Goal: Task Accomplishment & Management: Manage account settings

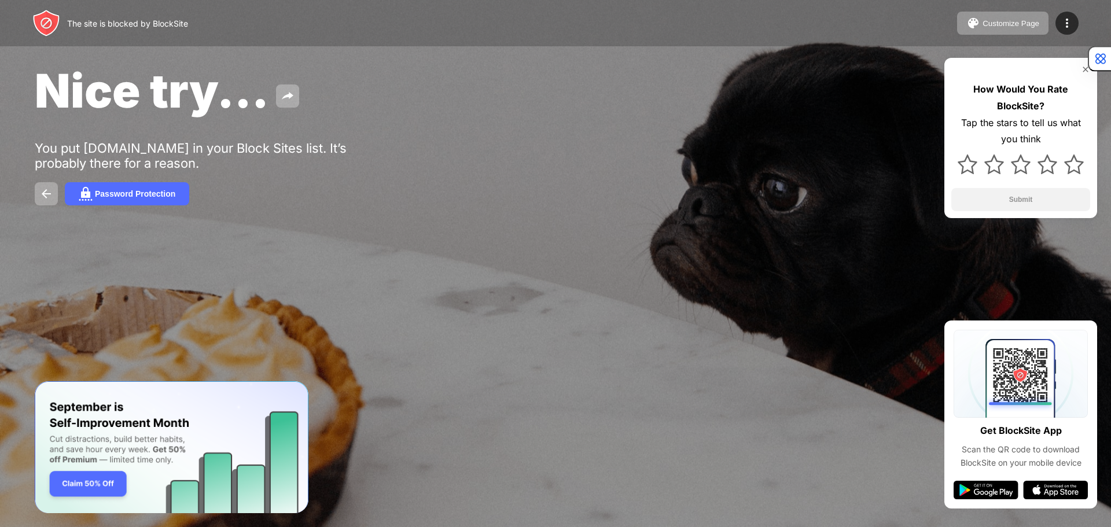
click at [332, 95] on div "Nice try..." at bounding box center [451, 91] width 833 height 56
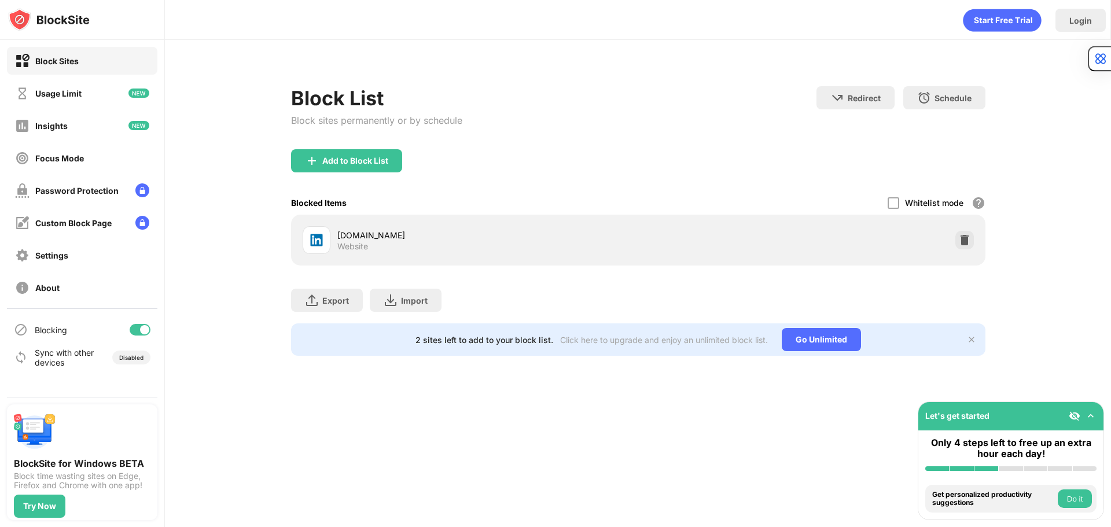
click at [962, 241] on img at bounding box center [965, 240] width 12 height 12
